Goal: Information Seeking & Learning: Learn about a topic

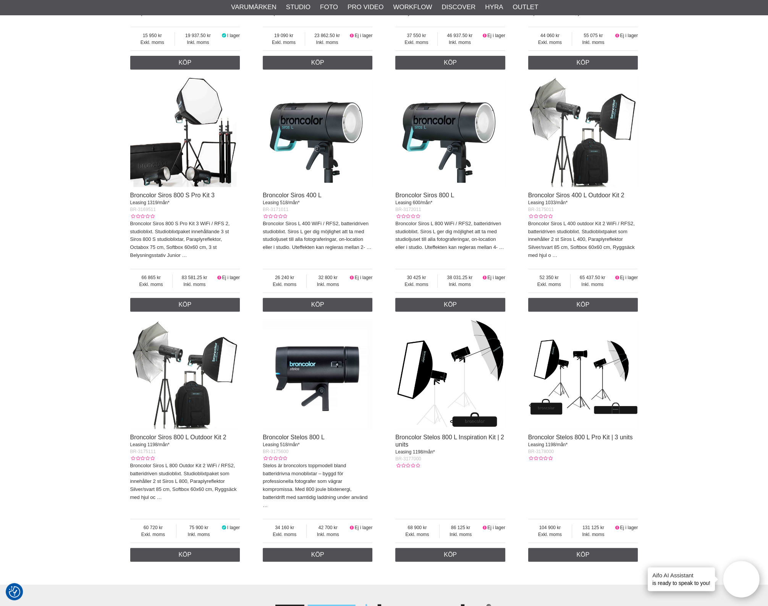
scroll to position [478, 0]
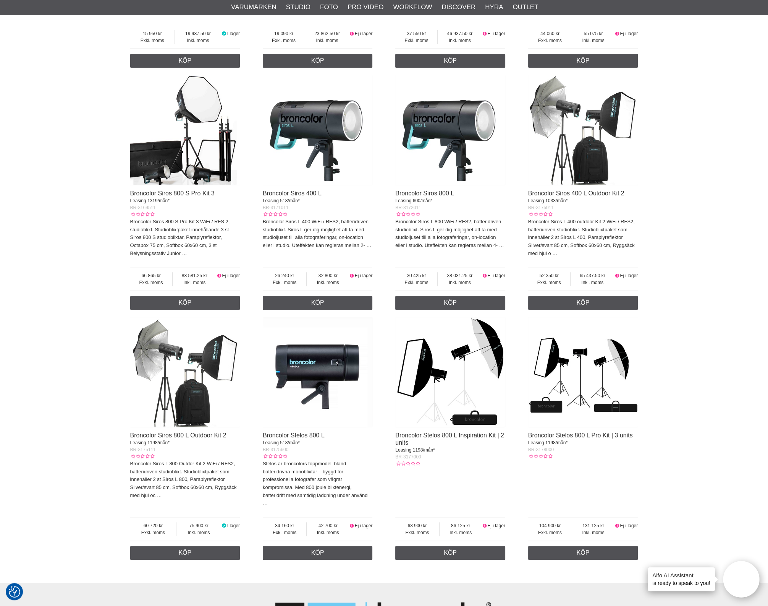
click at [325, 383] on img at bounding box center [318, 372] width 110 height 110
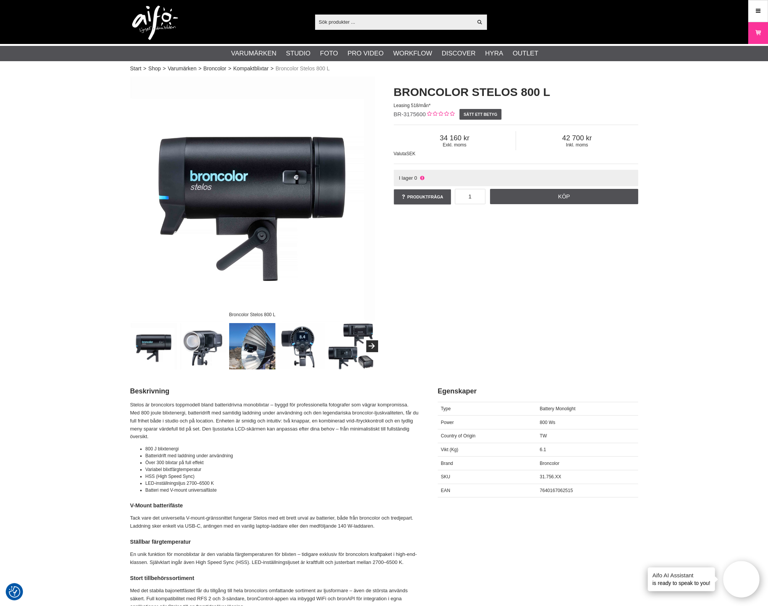
click at [305, 160] on img at bounding box center [252, 198] width 245 height 245
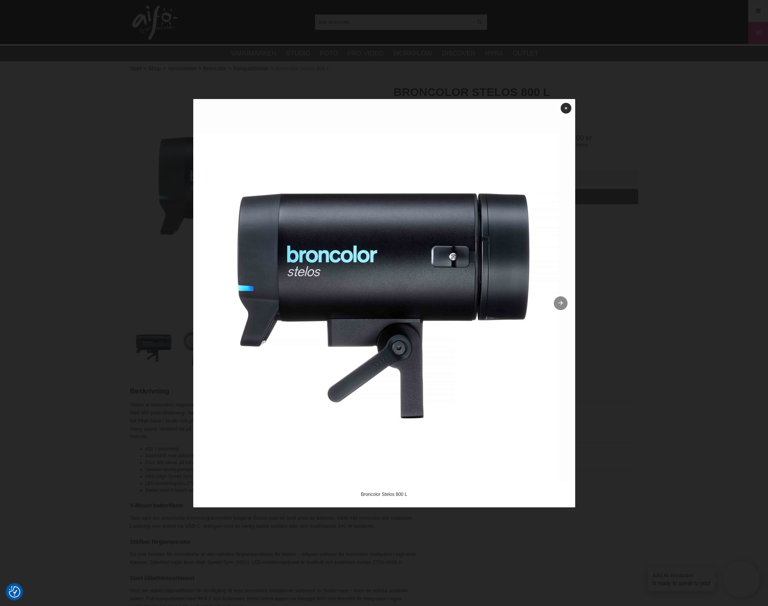
click at [563, 298] on link at bounding box center [561, 303] width 14 height 14
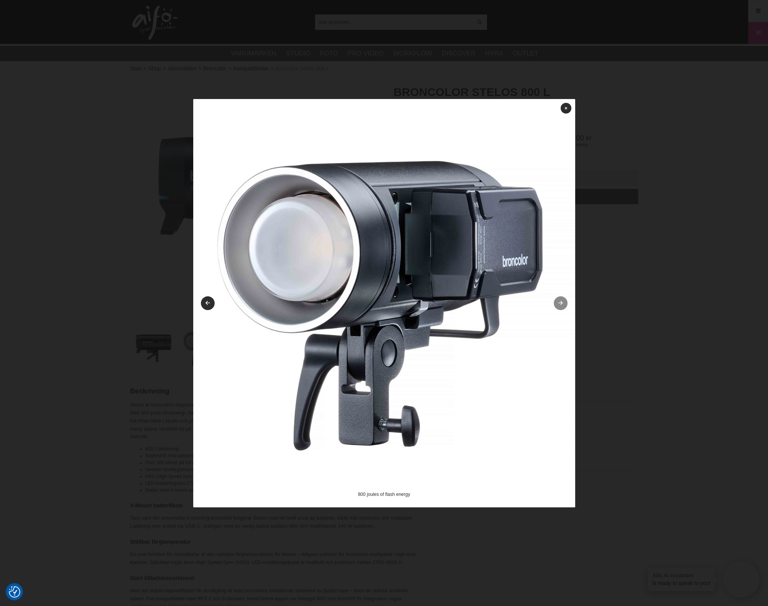
click at [561, 299] on link at bounding box center [561, 303] width 14 height 14
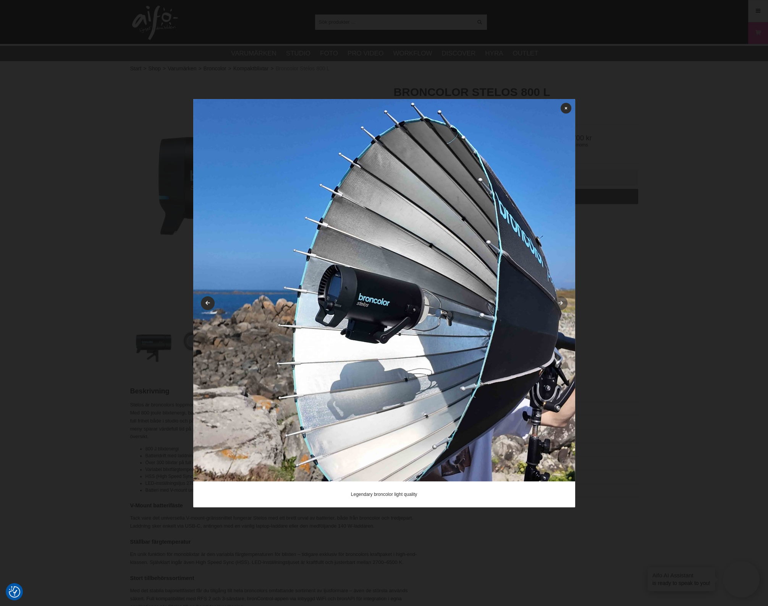
click at [561, 299] on link at bounding box center [561, 303] width 14 height 14
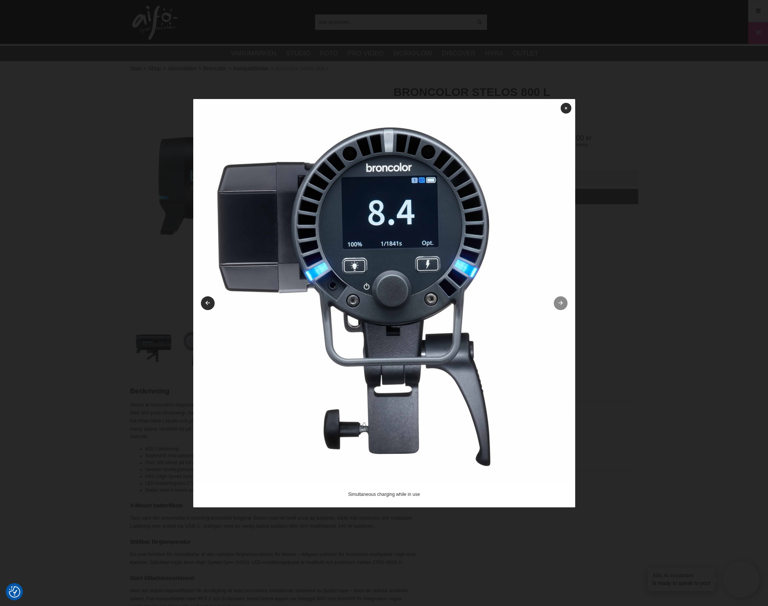
click at [561, 299] on link at bounding box center [561, 303] width 14 height 14
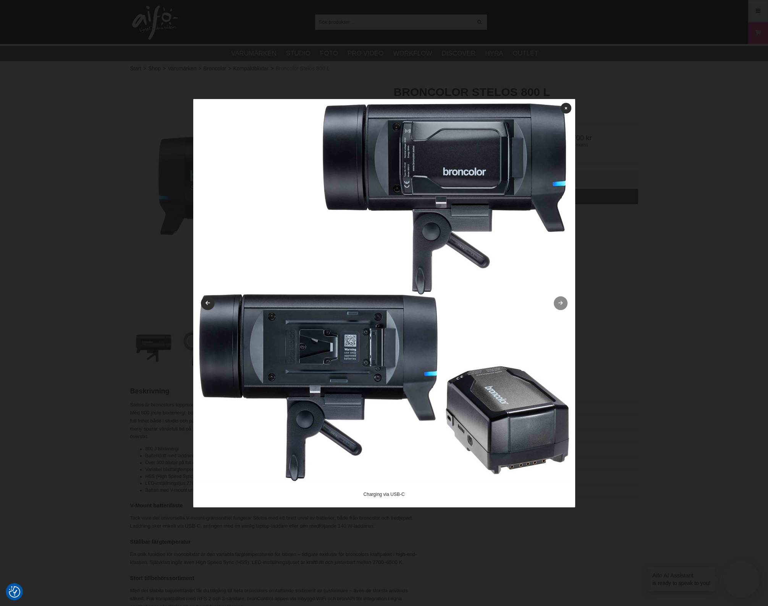
click at [561, 299] on link at bounding box center [561, 303] width 14 height 14
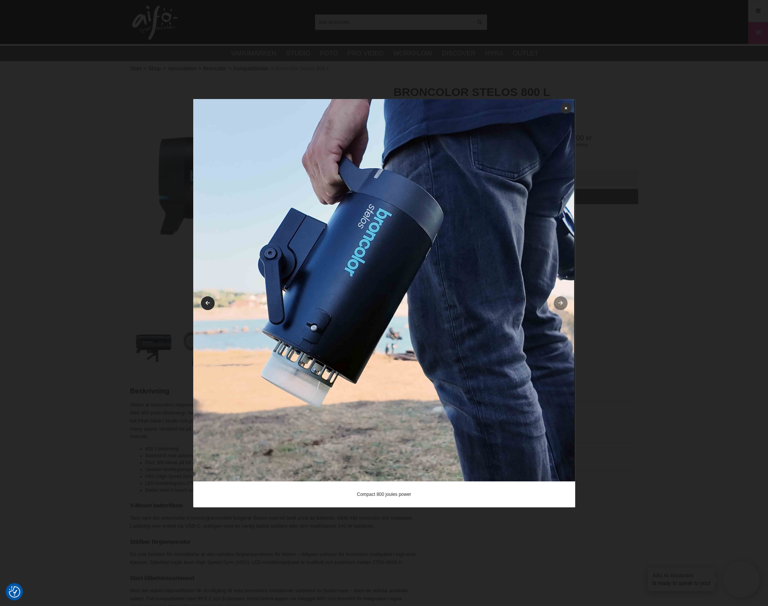
click at [561, 299] on link at bounding box center [561, 303] width 14 height 14
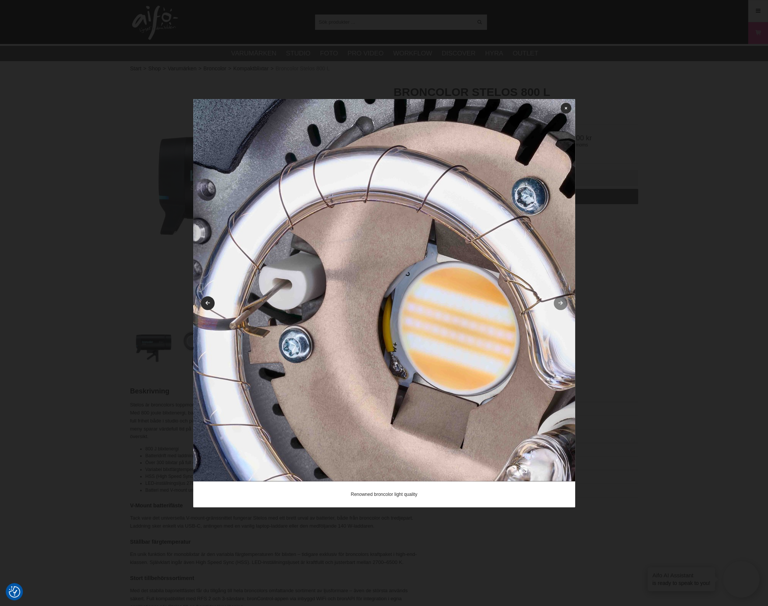
click at [561, 299] on link at bounding box center [561, 303] width 14 height 14
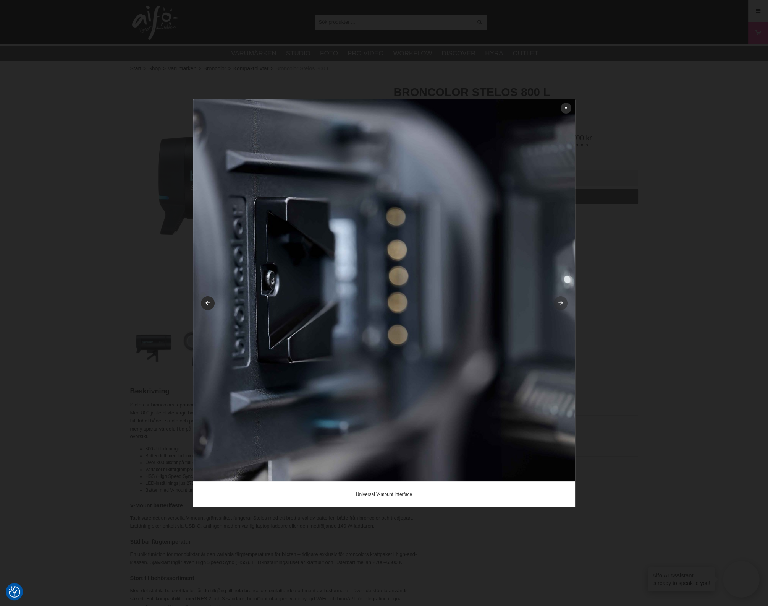
click at [561, 299] on link at bounding box center [561, 303] width 14 height 14
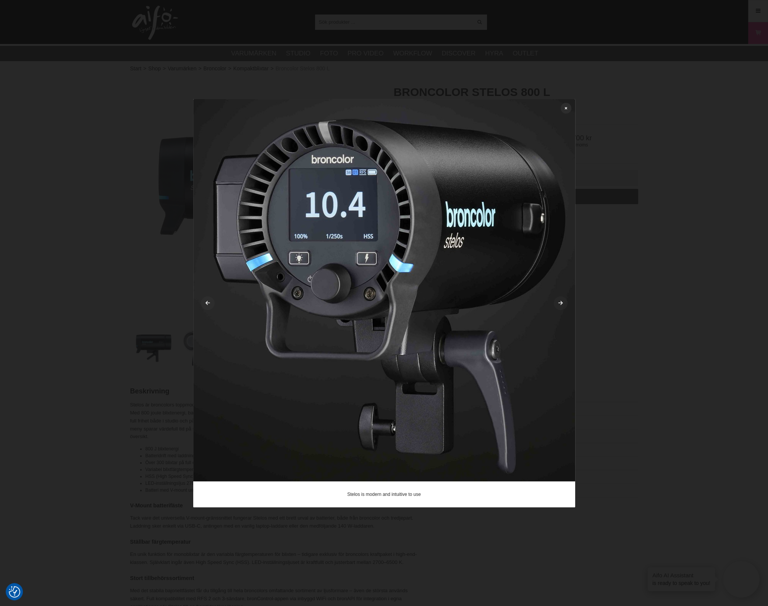
click at [561, 299] on link at bounding box center [561, 303] width 14 height 14
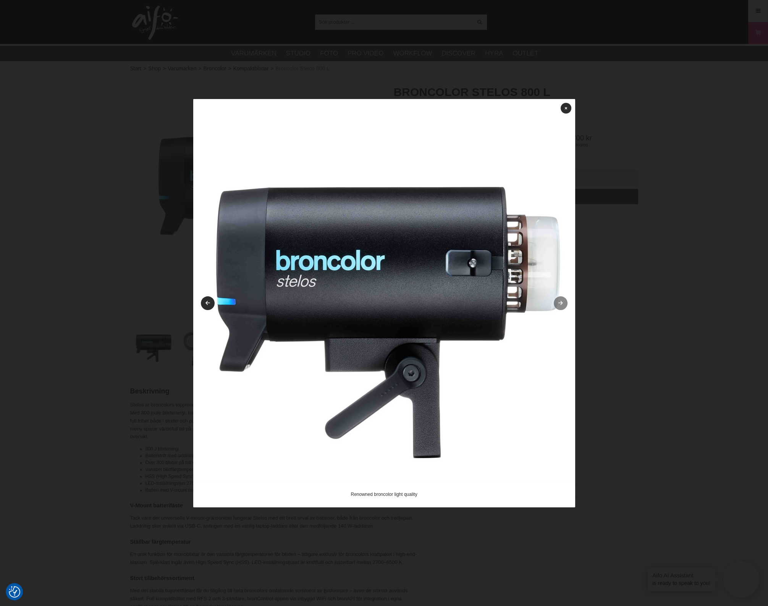
click at [561, 299] on link at bounding box center [561, 303] width 14 height 14
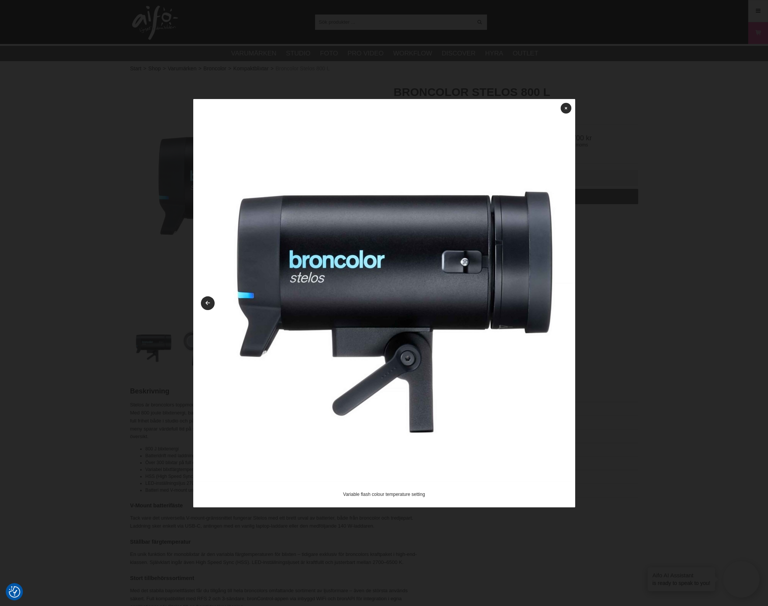
click at [561, 299] on img at bounding box center [384, 290] width 382 height 382
click at [569, 115] on img at bounding box center [384, 290] width 382 height 382
click at [569, 109] on link at bounding box center [566, 108] width 11 height 11
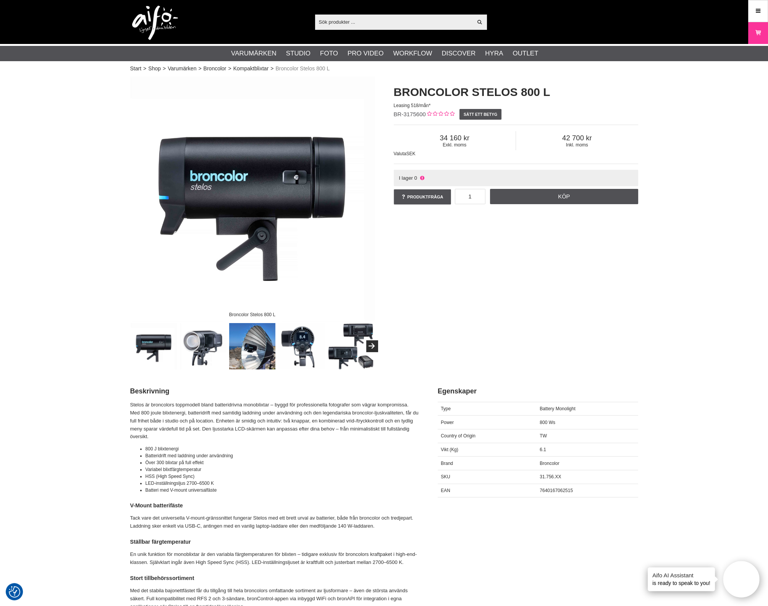
click at [609, 330] on div "Broncolor Stelos 800 L Broncolor Stelos 800 L Leasing 518/mån* BR-3175600 Sätt …" at bounding box center [384, 222] width 527 height 293
